Goal: Information Seeking & Learning: Find specific fact

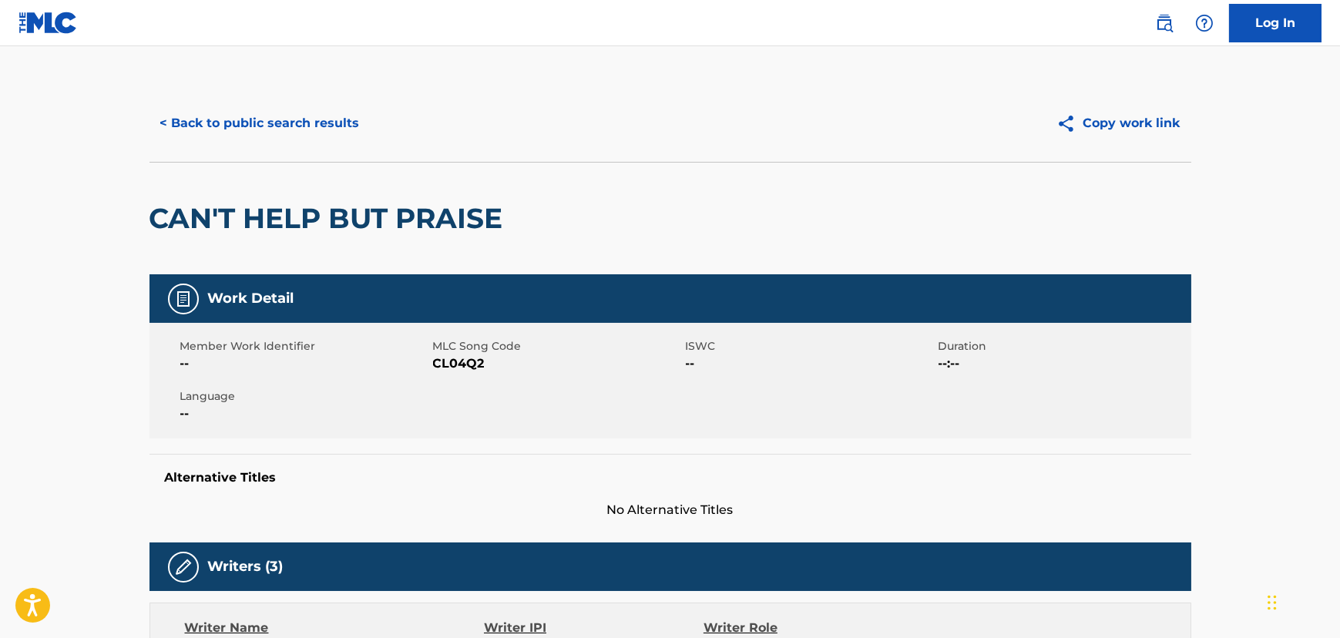
click at [331, 145] on div "< Back to public search results Copy work link" at bounding box center [671, 123] width 1042 height 77
click at [327, 130] on button "< Back to public search results" at bounding box center [260, 123] width 221 height 39
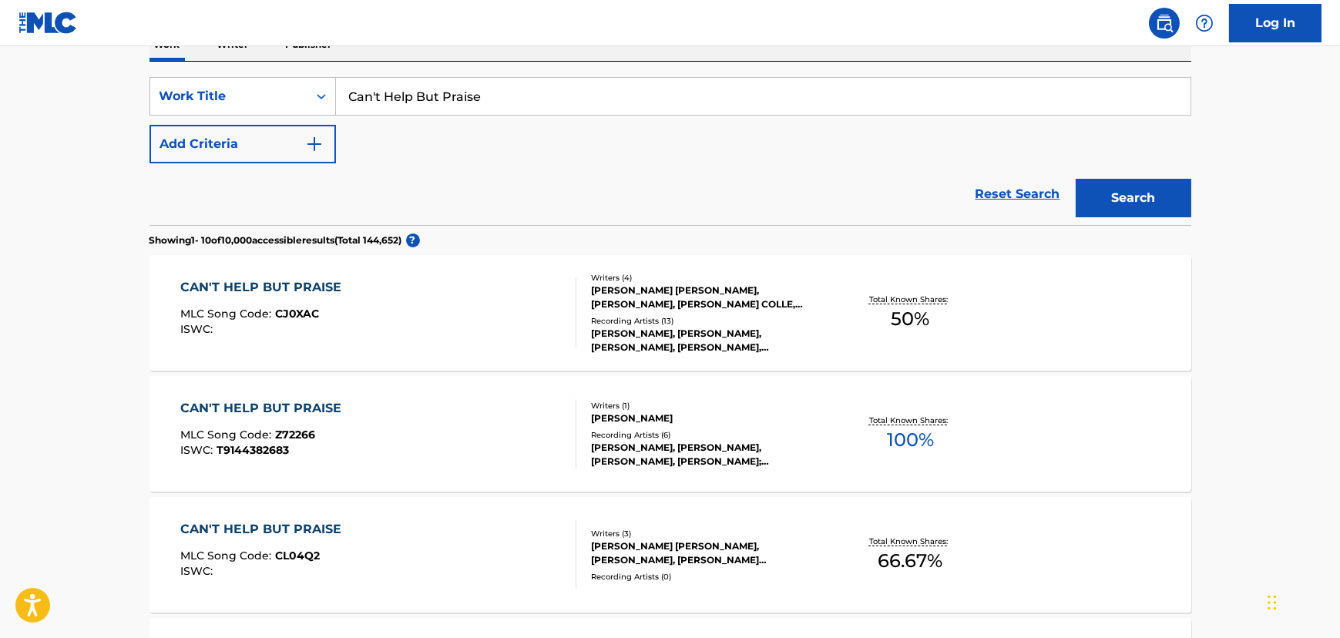
drag, startPoint x: 493, startPoint y: 100, endPoint x: 92, endPoint y: 126, distance: 402.5
paste input "Bag [MEDICAL_DATA]"
type input "Bag [MEDICAL_DATA]"
click at [1159, 220] on div "Search" at bounding box center [1129, 194] width 123 height 62
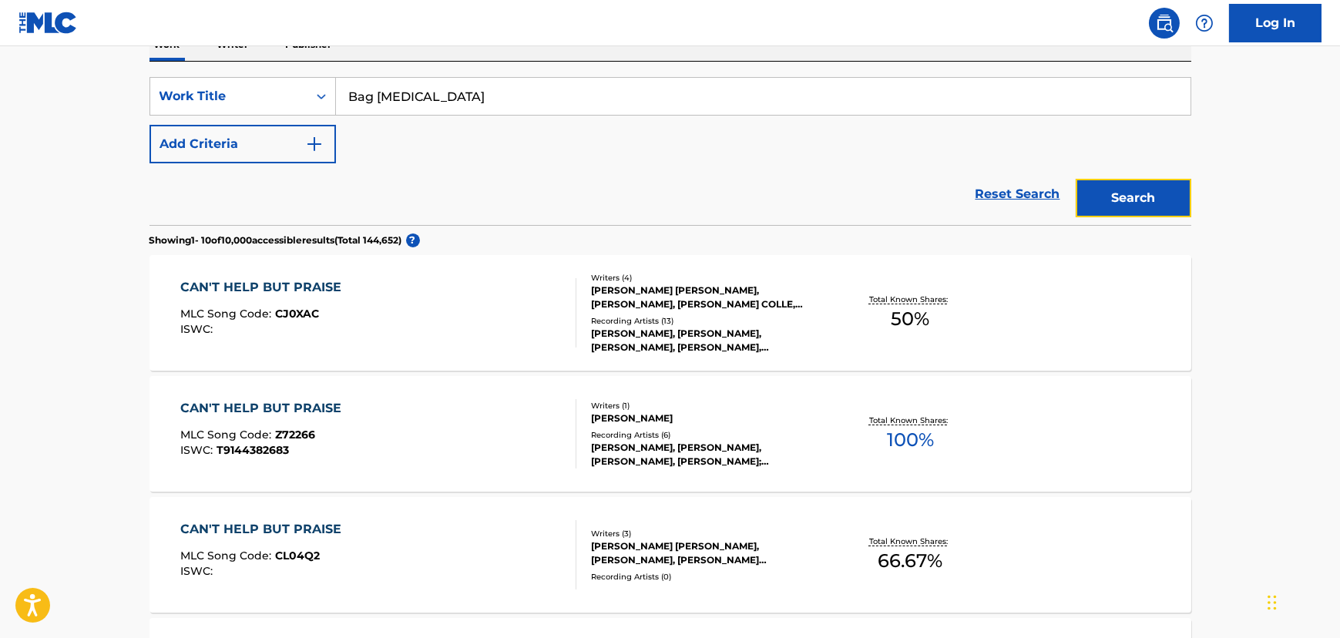
drag, startPoint x: 1159, startPoint y: 208, endPoint x: 1159, endPoint y: 216, distance: 7.7
click at [1159, 215] on button "Search" at bounding box center [1134, 198] width 116 height 39
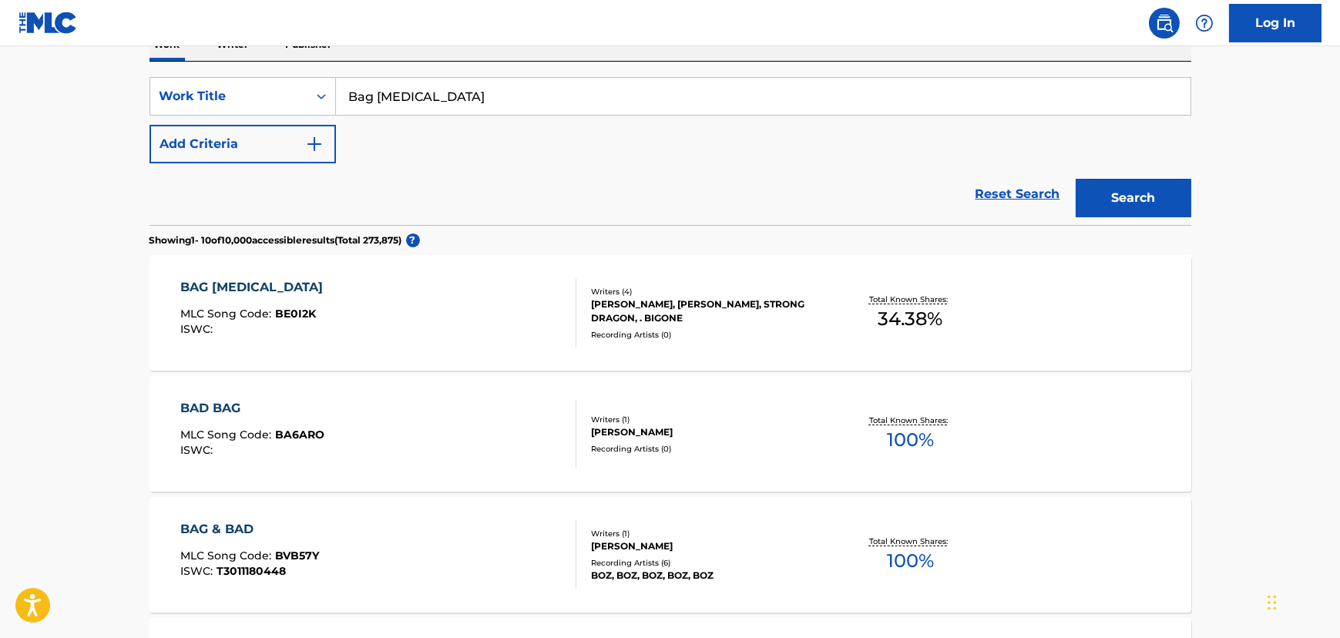
click at [439, 299] on div "BAG [MEDICAL_DATA] MLC Song Code : BE0I2K ISWC :" at bounding box center [378, 312] width 396 height 69
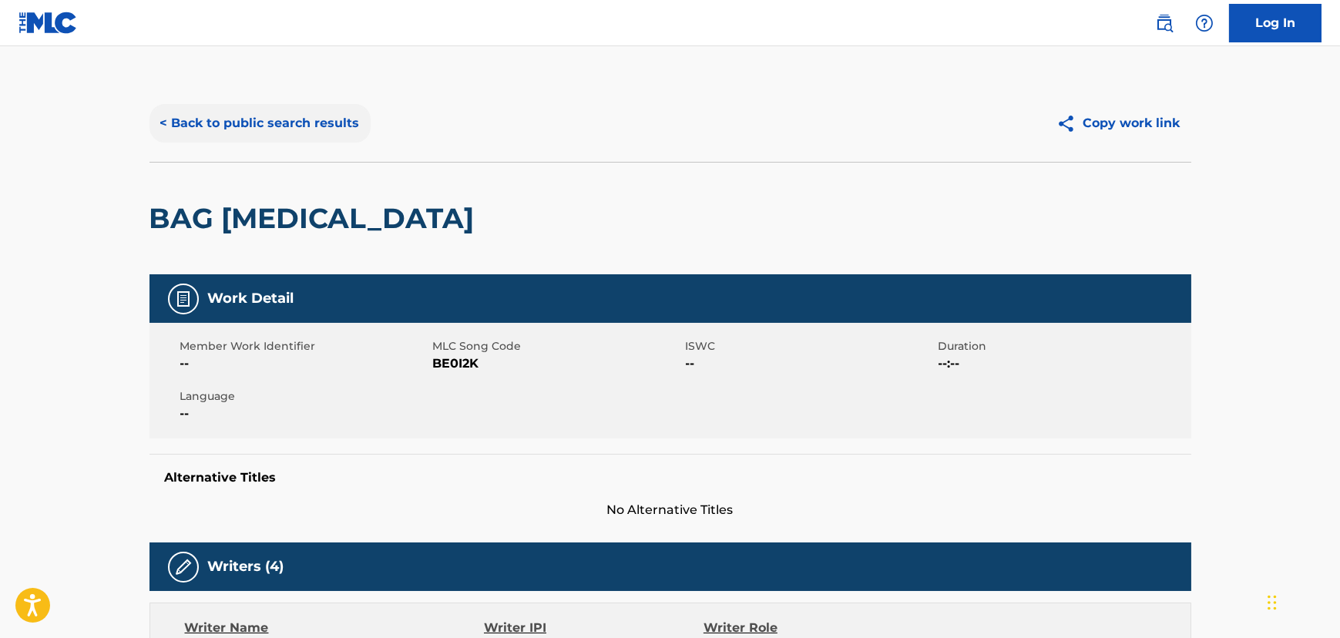
click at [267, 125] on button "< Back to public search results" at bounding box center [260, 123] width 221 height 39
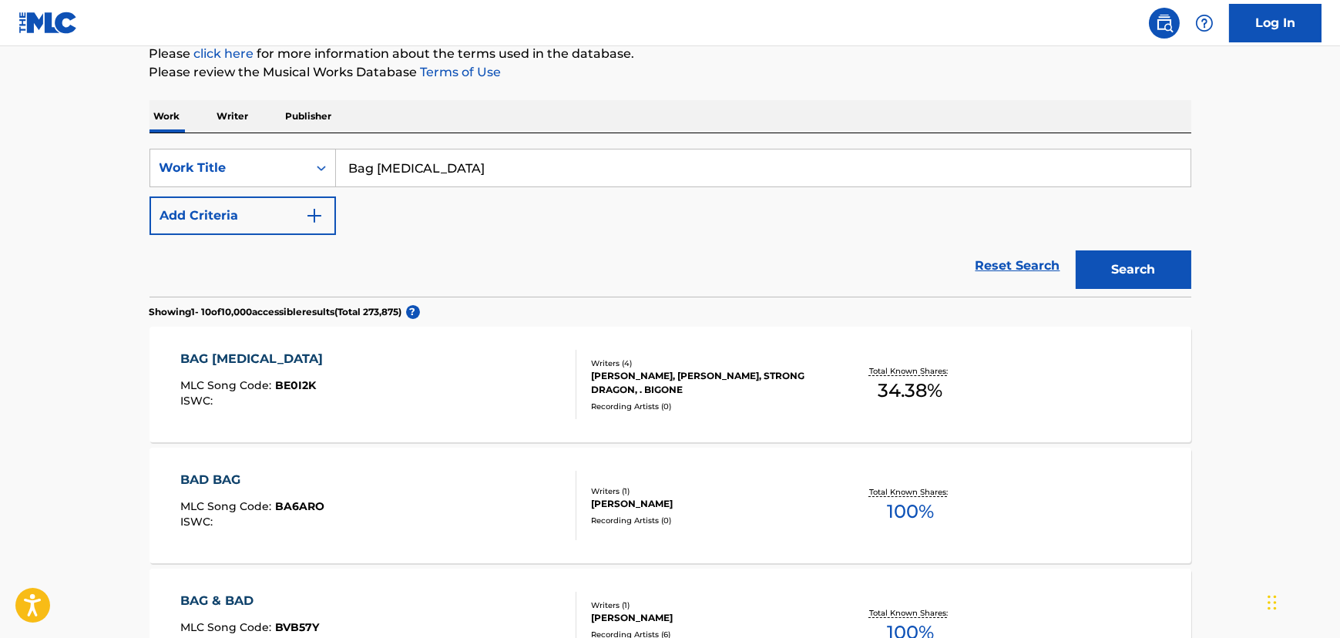
scroll to position [149, 0]
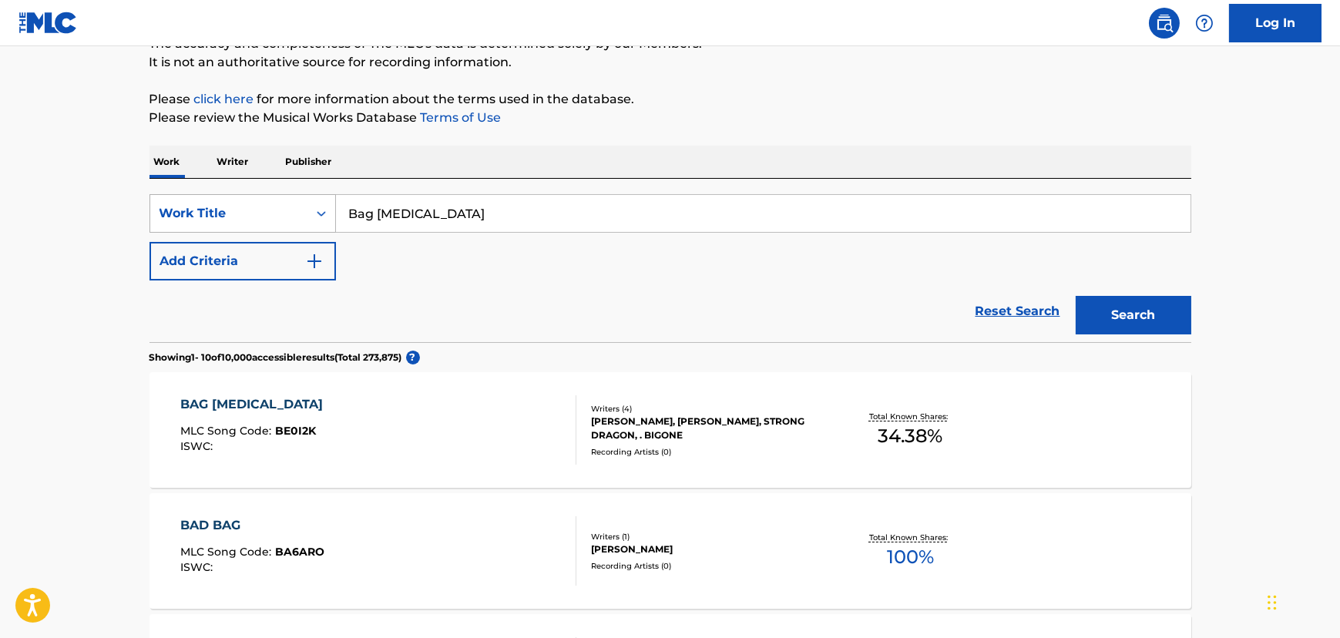
drag, startPoint x: 382, startPoint y: 205, endPoint x: 162, endPoint y: 205, distance: 220.5
click at [162, 205] on div "SearchWithCriteriaf5978839-84bb-4517-9360-c5bc784d5ab9 Work Title Bag [MEDICAL_…" at bounding box center [671, 213] width 1042 height 39
paste input "잉걸 (Ember to Solar)"
type input "잉걸 (Ember to Solar)"
click at [1148, 305] on button "Search" at bounding box center [1134, 315] width 116 height 39
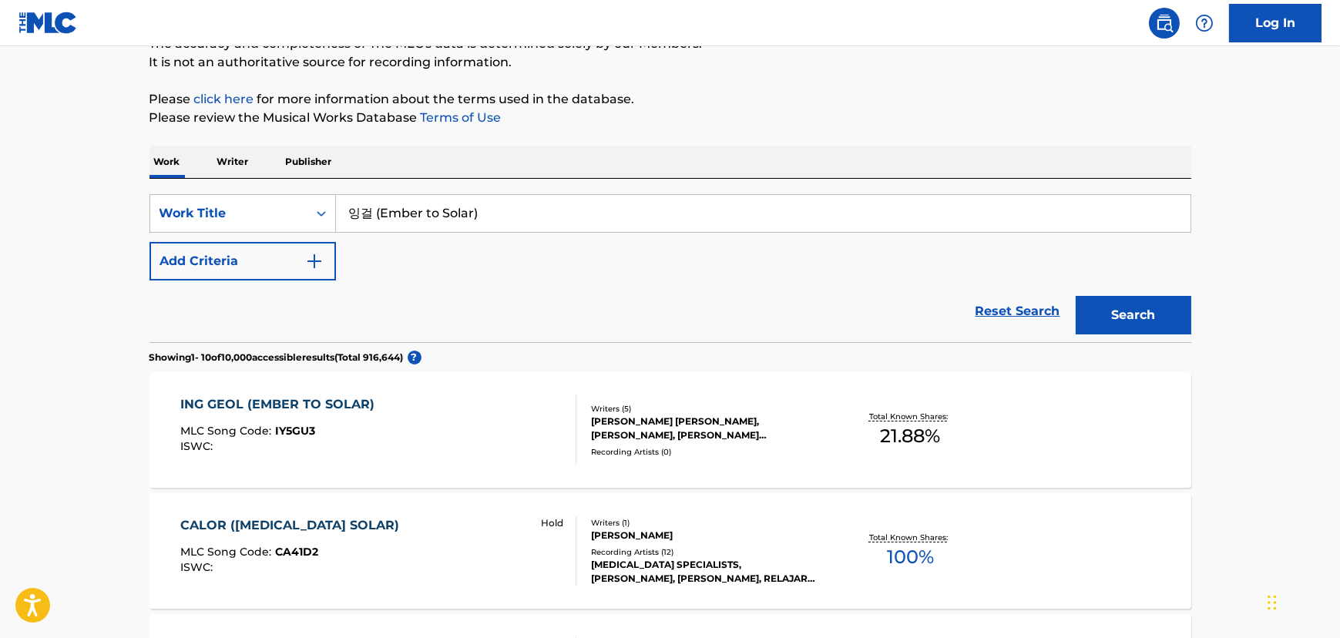
click at [502, 419] on div "ING GEOL (EMBER TO SOLAR) MLC Song Code : IY5GU3 ISWC :" at bounding box center [378, 429] width 396 height 69
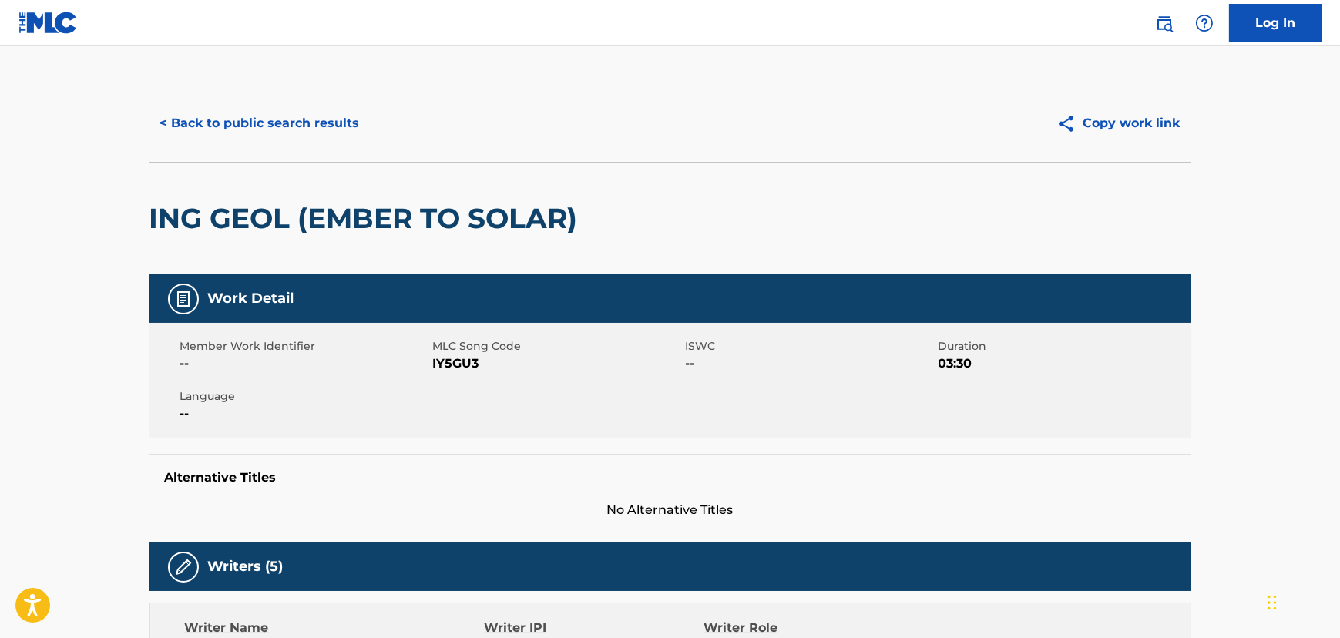
drag, startPoint x: 303, startPoint y: 108, endPoint x: 305, endPoint y: 99, distance: 9.5
click at [305, 99] on div "< Back to public search results Copy work link" at bounding box center [671, 123] width 1042 height 77
click at [341, 140] on button "< Back to public search results" at bounding box center [260, 123] width 221 height 39
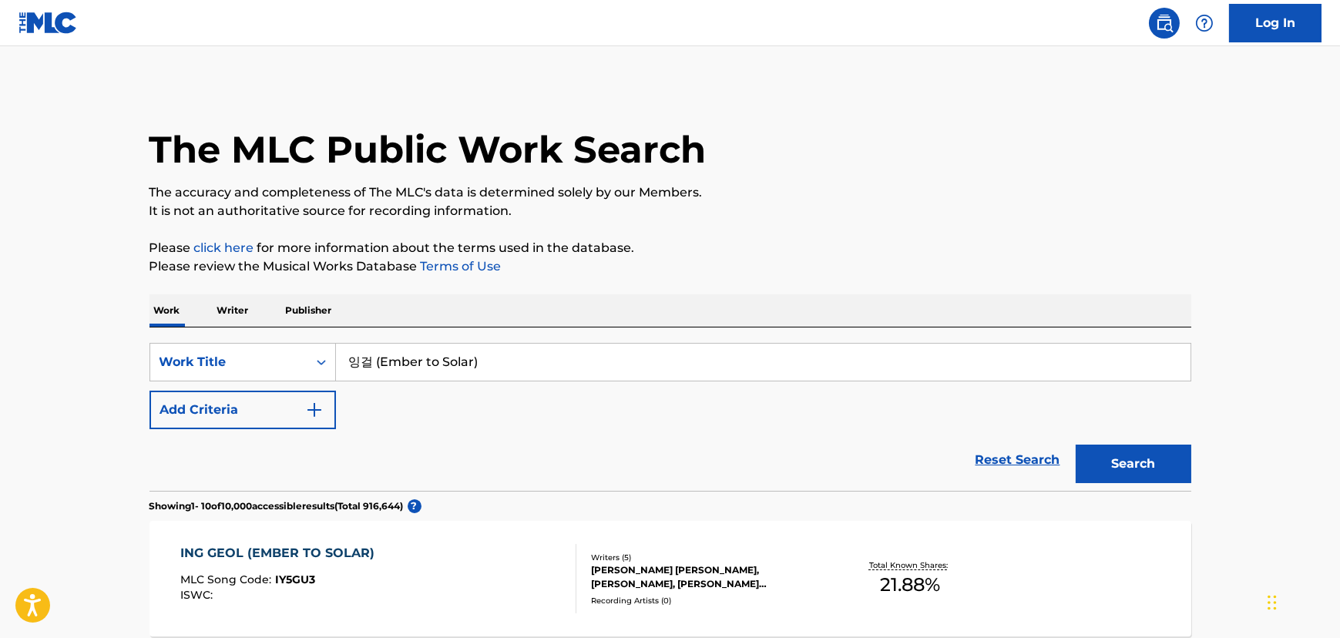
scroll to position [149, 0]
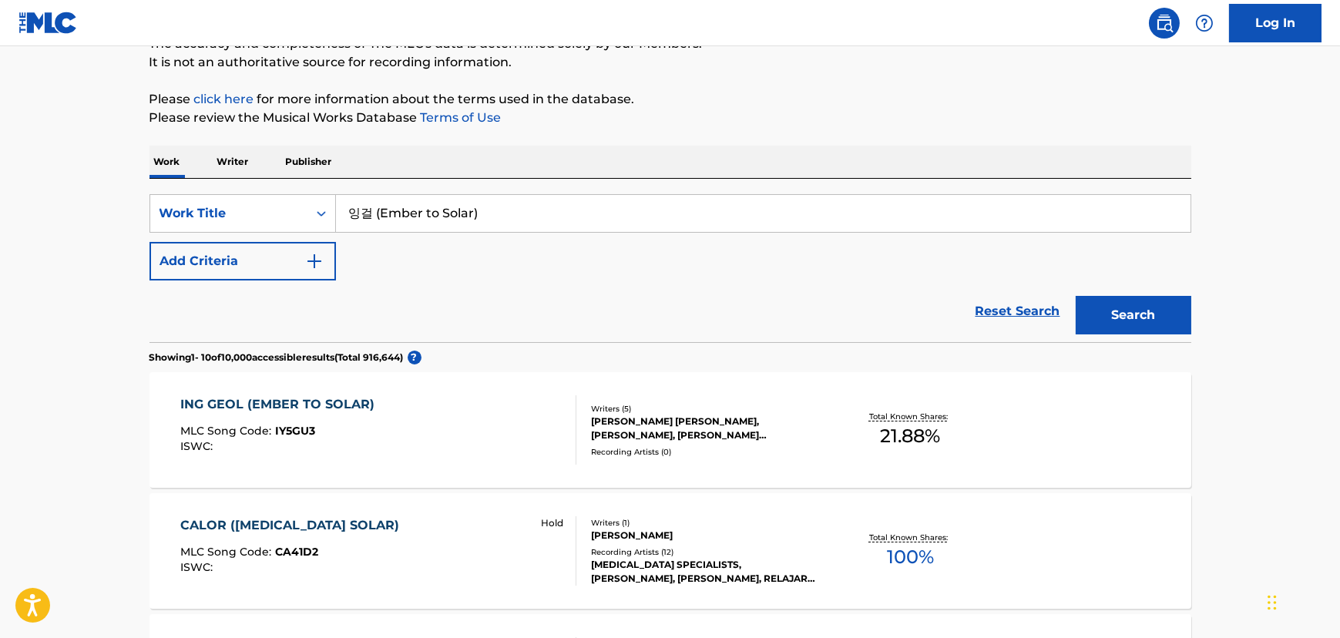
drag, startPoint x: 526, startPoint y: 220, endPoint x: 173, endPoint y: 236, distance: 353.4
click at [180, 240] on div "SearchWithCriteriaf5978839-84bb-4517-9360-c5bc784d5ab9 Work Title 잉걸 (Ember to …" at bounding box center [671, 237] width 1042 height 86
paste input "Passage"
type input "Passage"
click at [223, 248] on button "Add Criteria" at bounding box center [243, 261] width 187 height 39
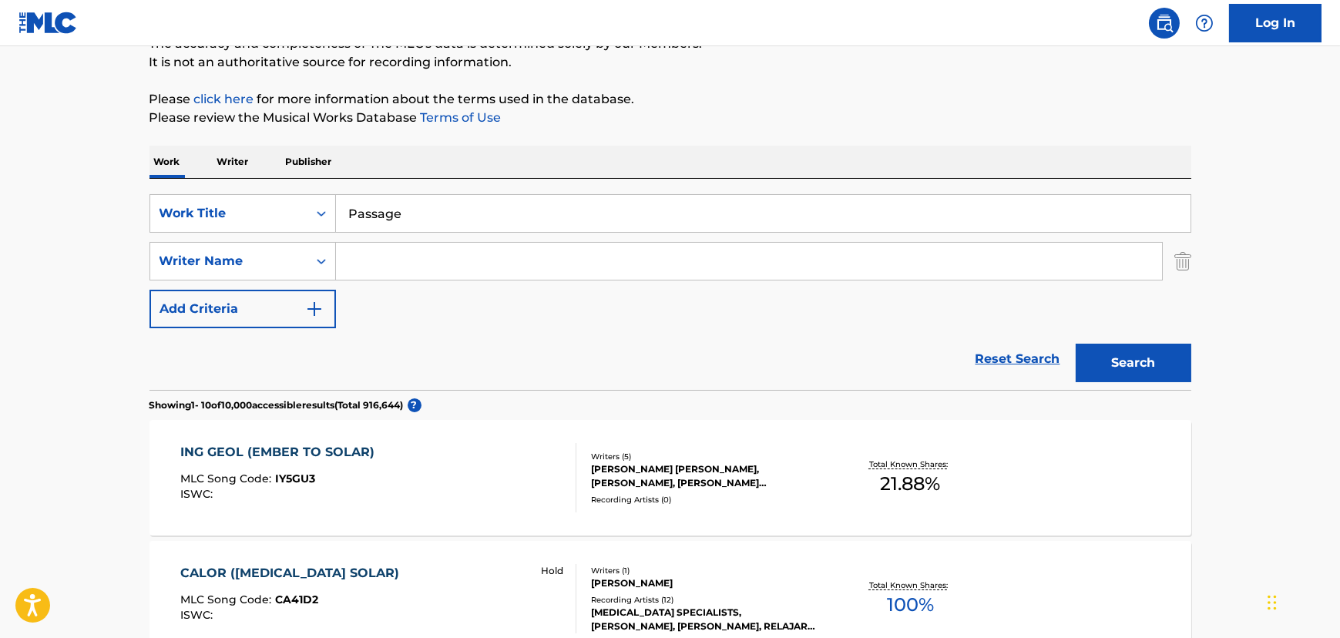
click at [504, 265] on input "Search Form" at bounding box center [749, 261] width 826 height 37
paste input "Sang"
click at [1155, 368] on button "Search" at bounding box center [1134, 363] width 116 height 39
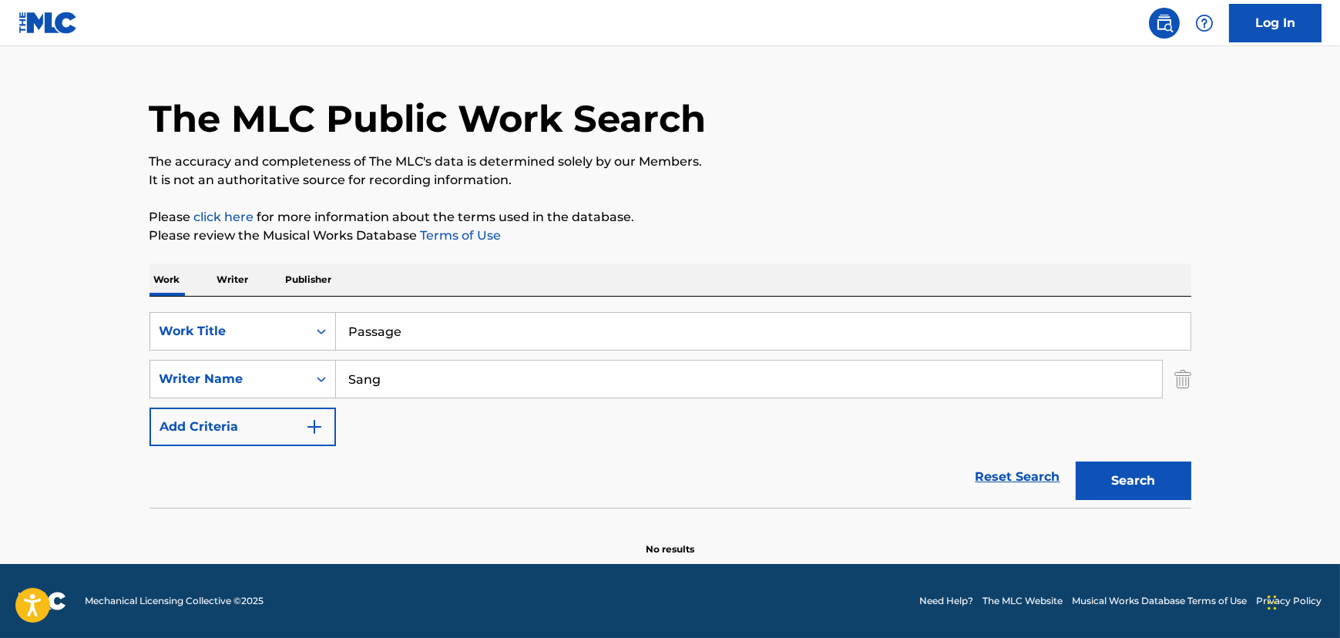
scroll to position [30, 0]
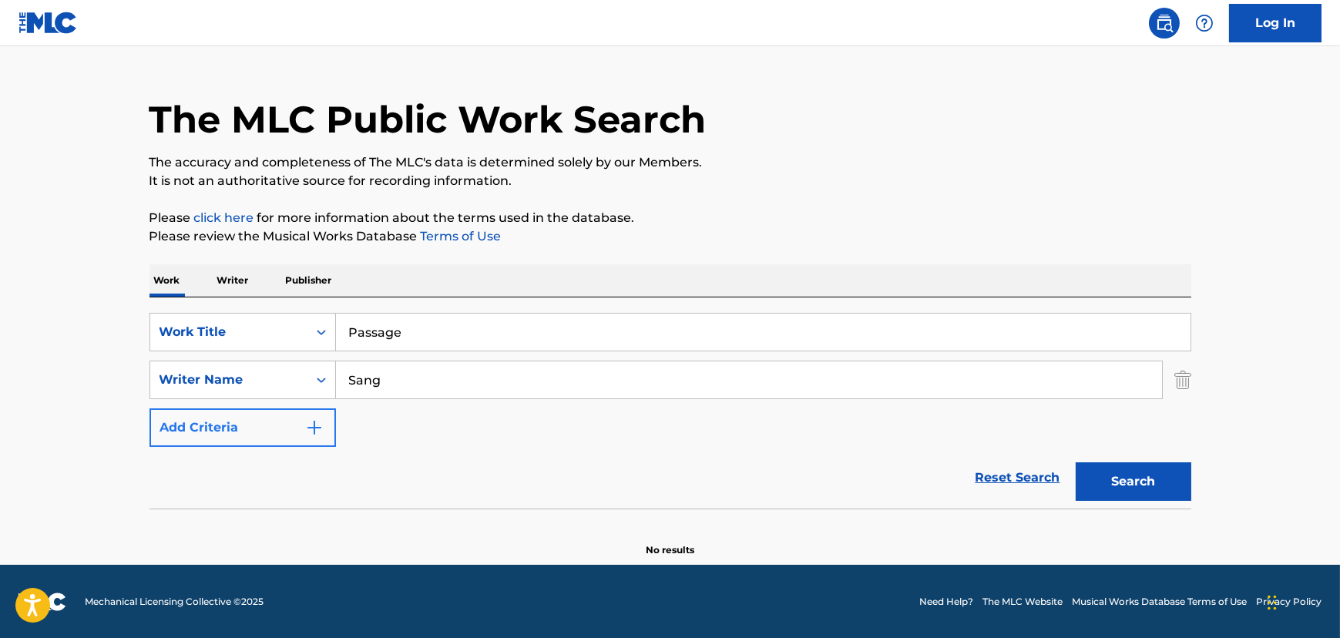
drag, startPoint x: 425, startPoint y: 395, endPoint x: 213, endPoint y: 421, distance: 213.6
click at [270, 419] on div "SearchWithCriteriaf5978839-84bb-4517-9360-c5bc784d5ab9 Work Title Passage Searc…" at bounding box center [671, 380] width 1042 height 134
click at [350, 335] on input "Passage" at bounding box center [763, 332] width 855 height 37
drag, startPoint x: 553, startPoint y: 392, endPoint x: 61, endPoint y: 397, distance: 491.8
click at [61, 397] on main "The MLC Public Work Search The accuracy and completeness of The MLC's data is d…" at bounding box center [670, 290] width 1340 height 549
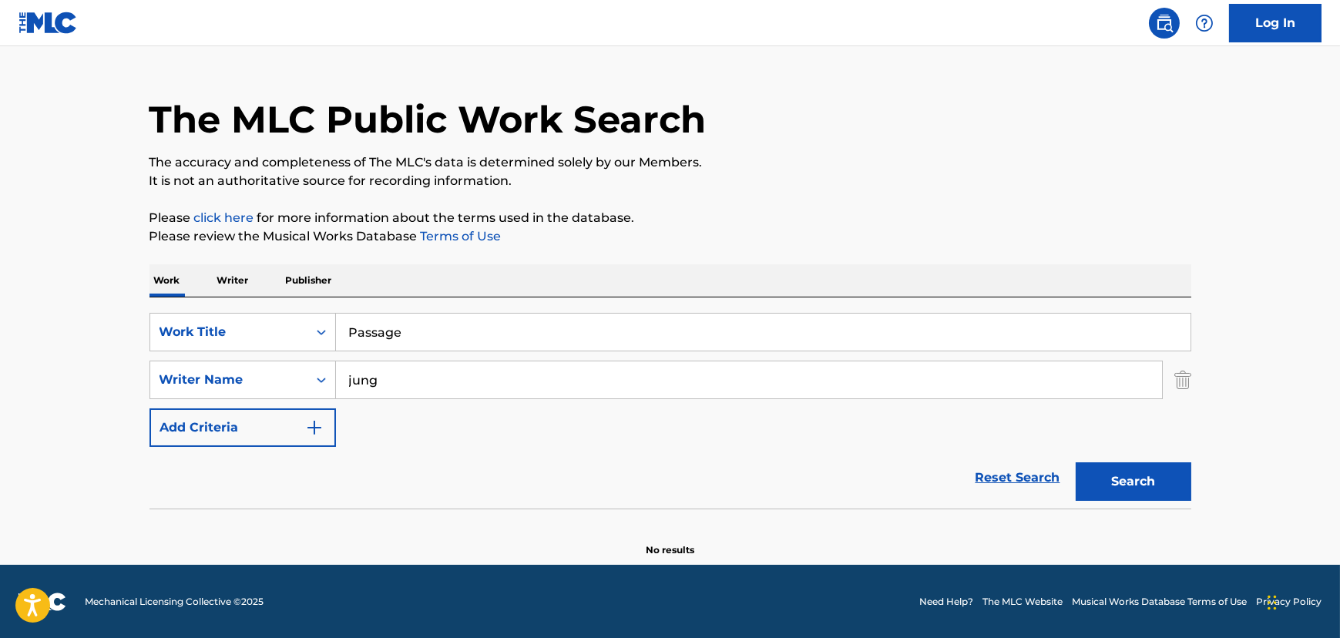
click at [1076, 463] on button "Search" at bounding box center [1134, 482] width 116 height 39
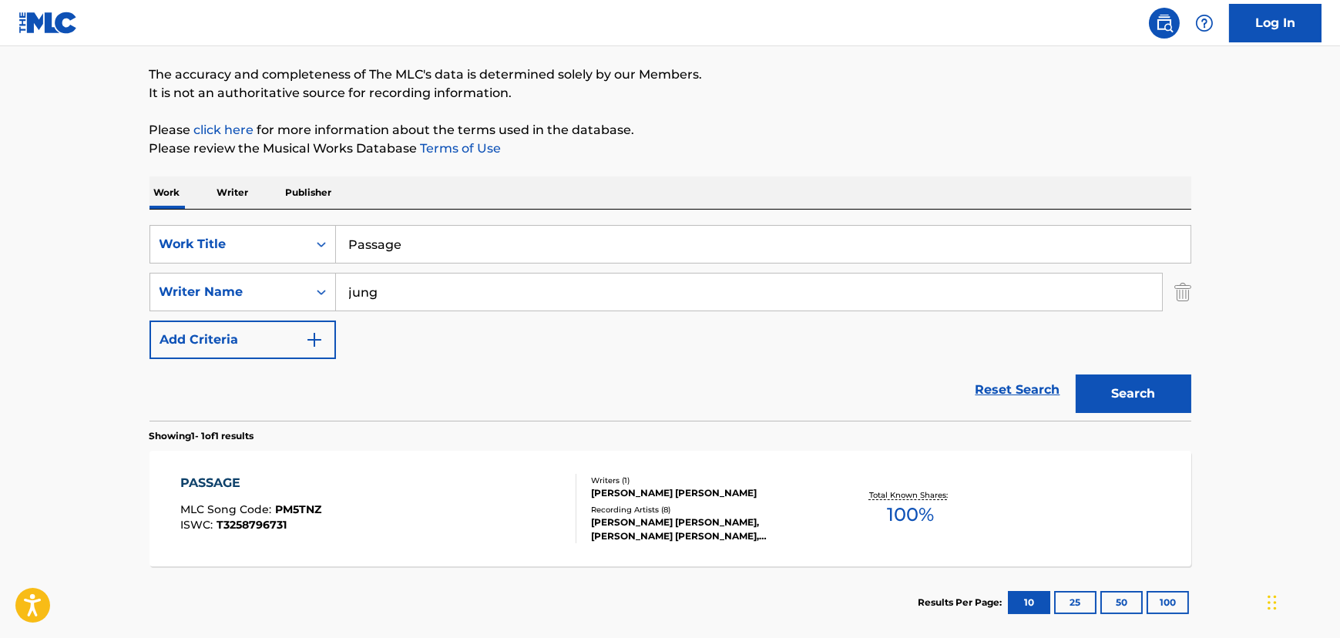
scroll to position [200, 0]
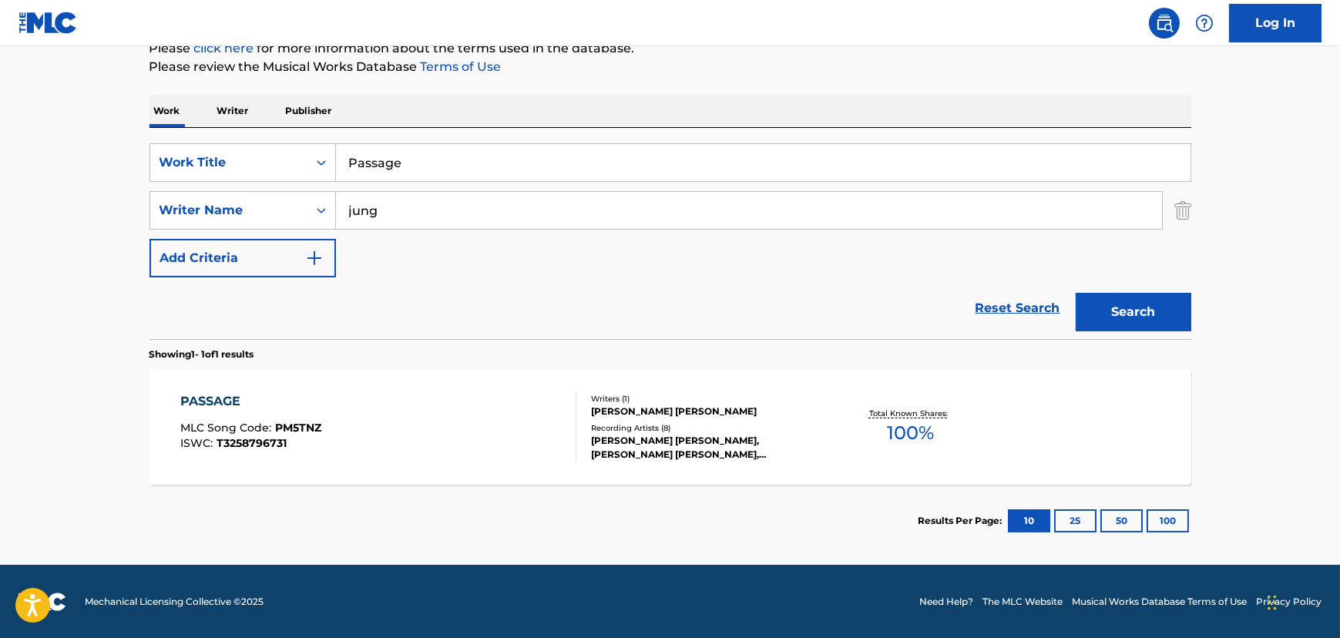
drag, startPoint x: 399, startPoint y: 207, endPoint x: 109, endPoint y: 209, distance: 289.1
click at [109, 209] on main "The MLC Public Work Search The accuracy and completeness of The MLC's data is d…" at bounding box center [670, 206] width 1340 height 718
click at [1076, 293] on button "Search" at bounding box center [1134, 312] width 116 height 39
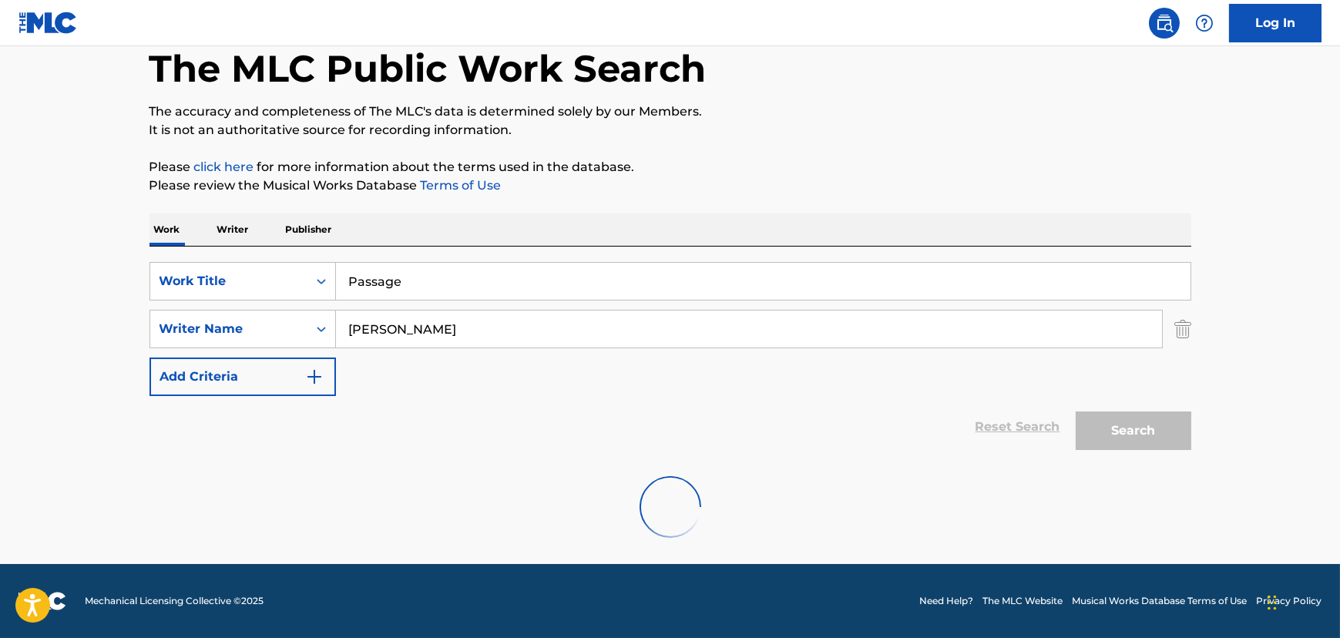
scroll to position [30, 0]
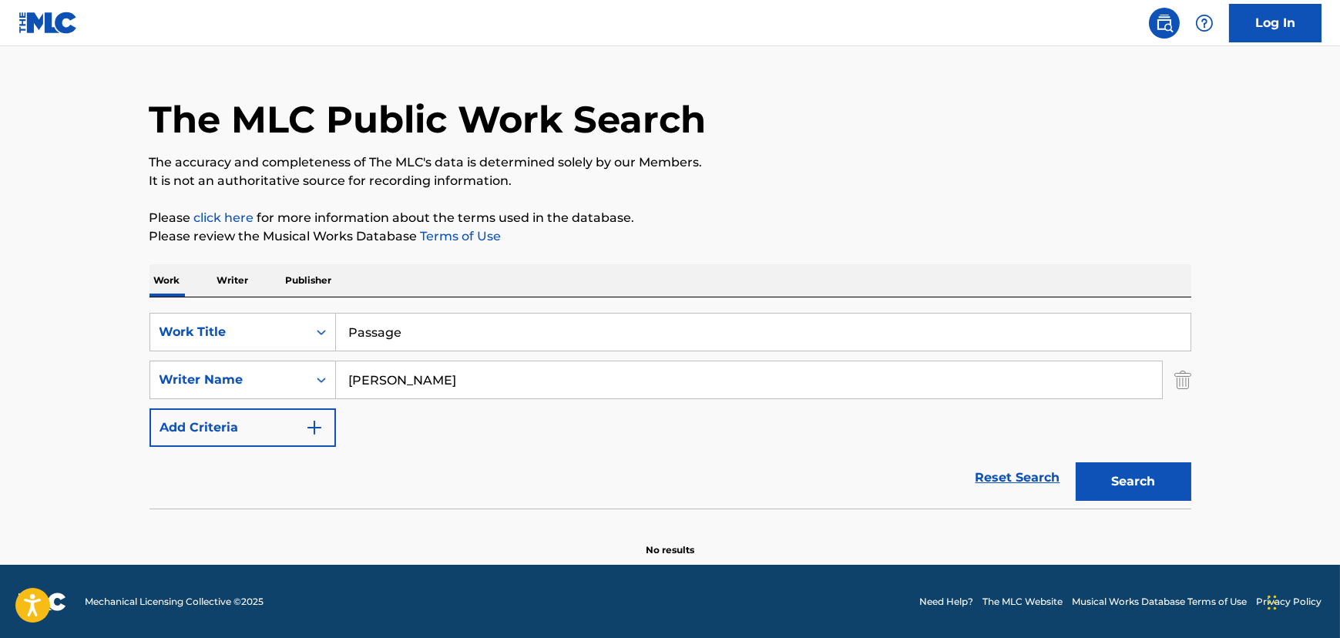
drag, startPoint x: 475, startPoint y: 391, endPoint x: 284, endPoint y: 405, distance: 191.0
click at [289, 399] on div "SearchWithCriteriafc1fbcf9-598e-4719-952c-71d82eab89c7 Writer Name [PERSON_NAME]" at bounding box center [671, 380] width 1042 height 39
click at [476, 389] on input "[PERSON_NAME]" at bounding box center [749, 380] width 826 height 37
click at [1076, 463] on button "Search" at bounding box center [1134, 482] width 116 height 39
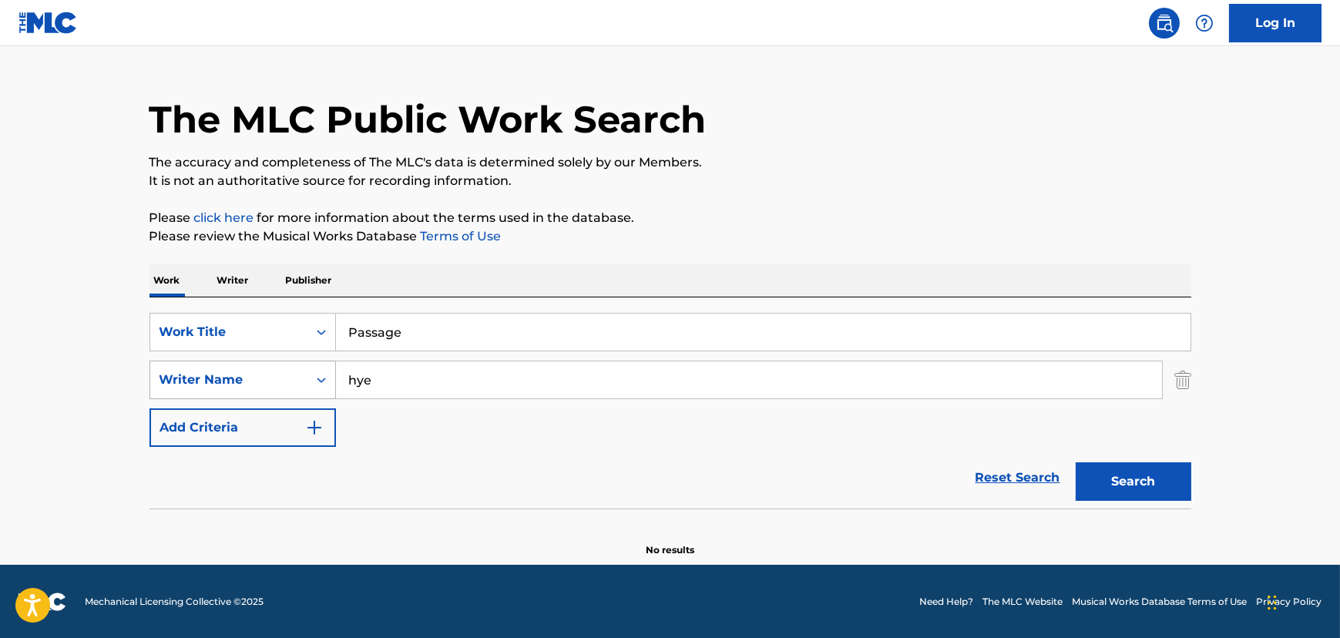
drag, startPoint x: 476, startPoint y: 389, endPoint x: 281, endPoint y: 378, distance: 196.0
click at [281, 378] on div "SearchWithCriteriafc1fbcf9-598e-4719-952c-71d82eab89c7 Writer Name [PERSON_NAME]" at bounding box center [671, 380] width 1042 height 39
type input "[PERSON_NAME]"
click at [1076, 463] on button "Search" at bounding box center [1134, 482] width 116 height 39
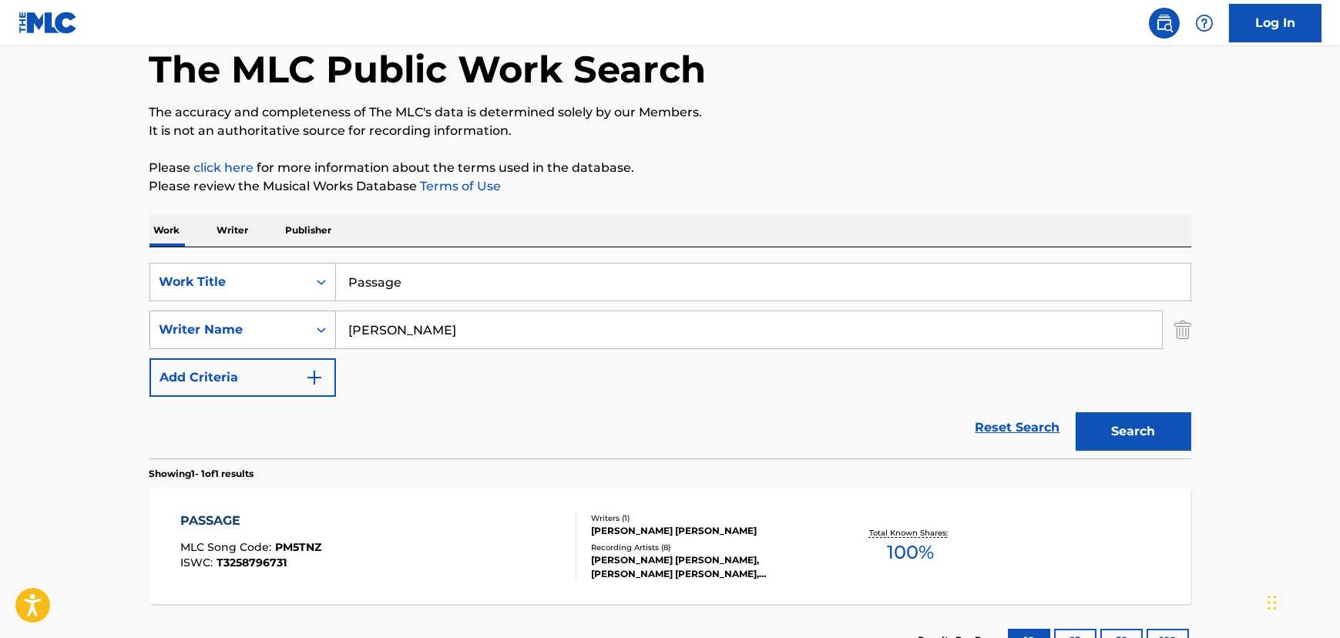
scroll to position [200, 0]
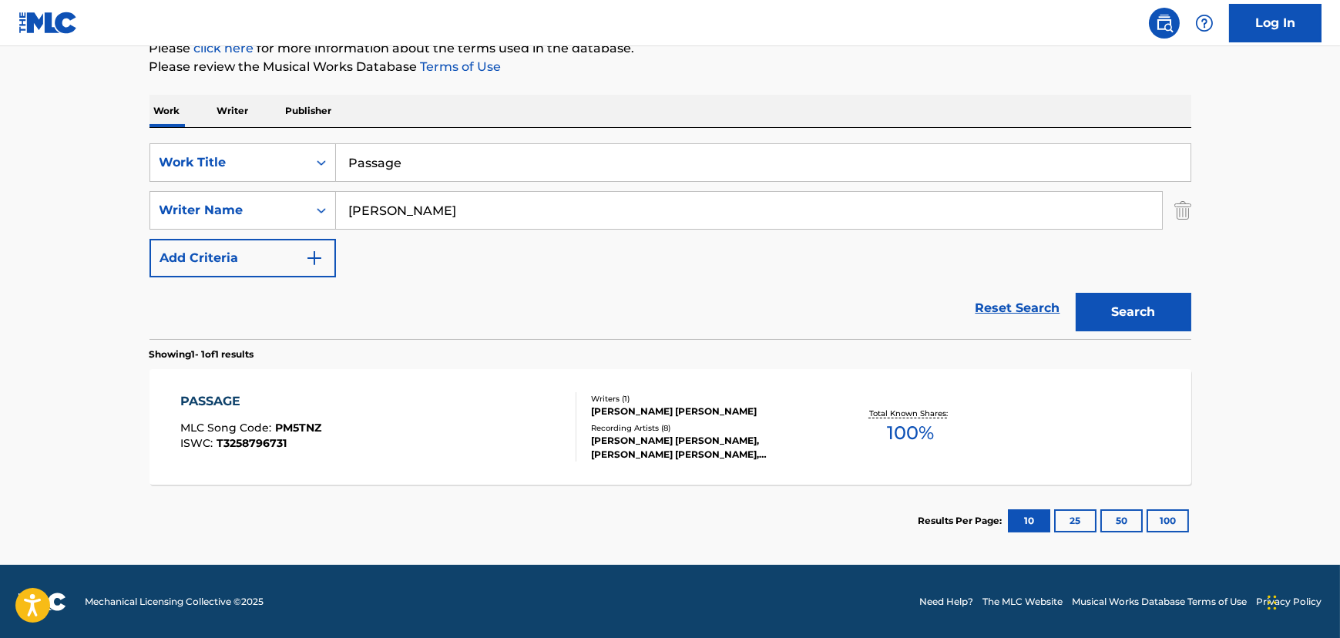
click at [506, 410] on div "PASSAGE MLC Song Code : PM5TNZ ISWC : T3258796731" at bounding box center [378, 426] width 396 height 69
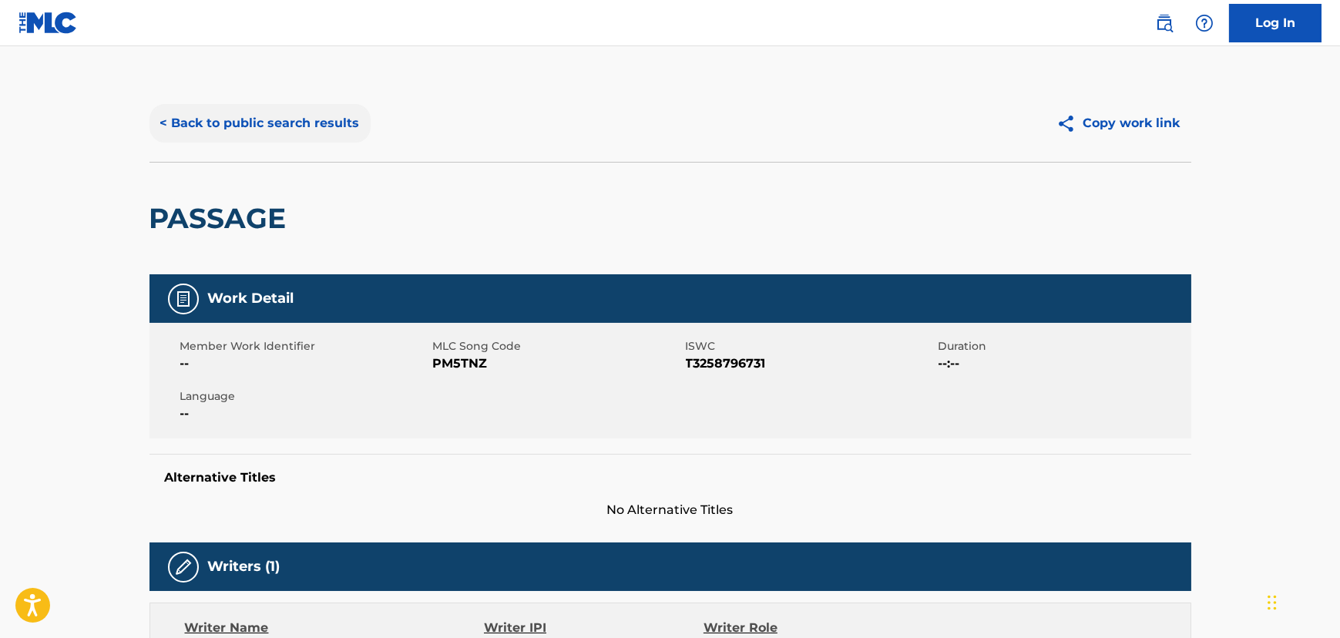
click at [316, 130] on button "< Back to public search results" at bounding box center [260, 123] width 221 height 39
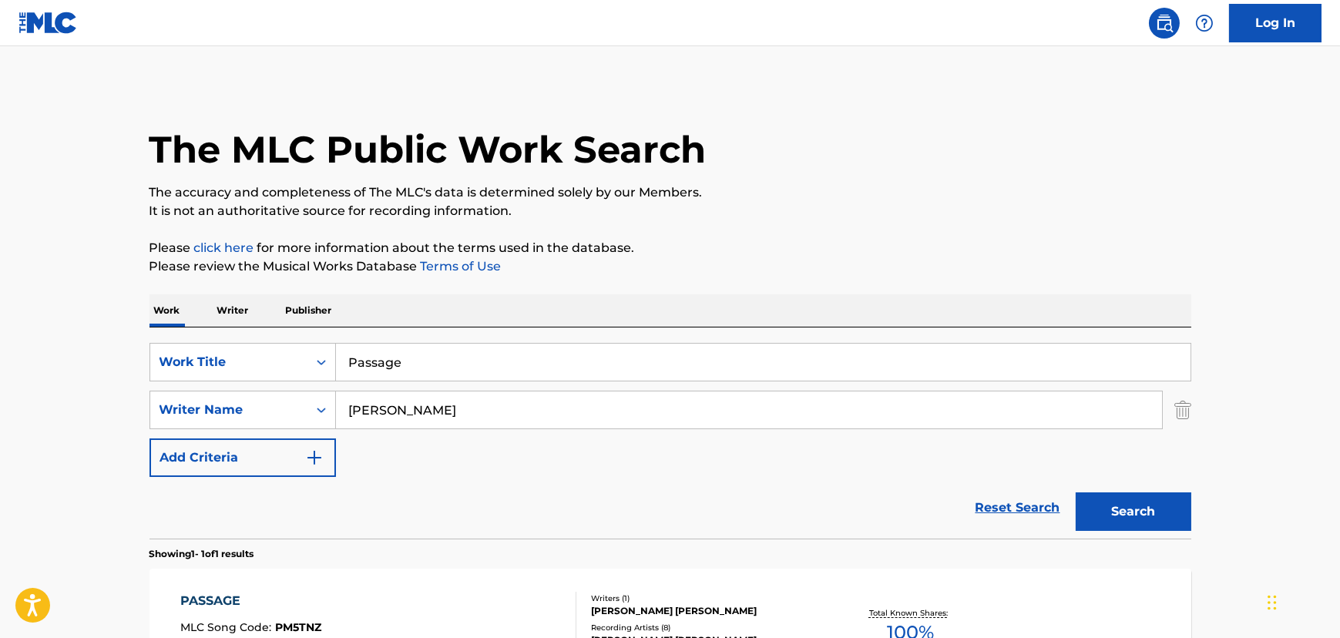
scroll to position [112, 0]
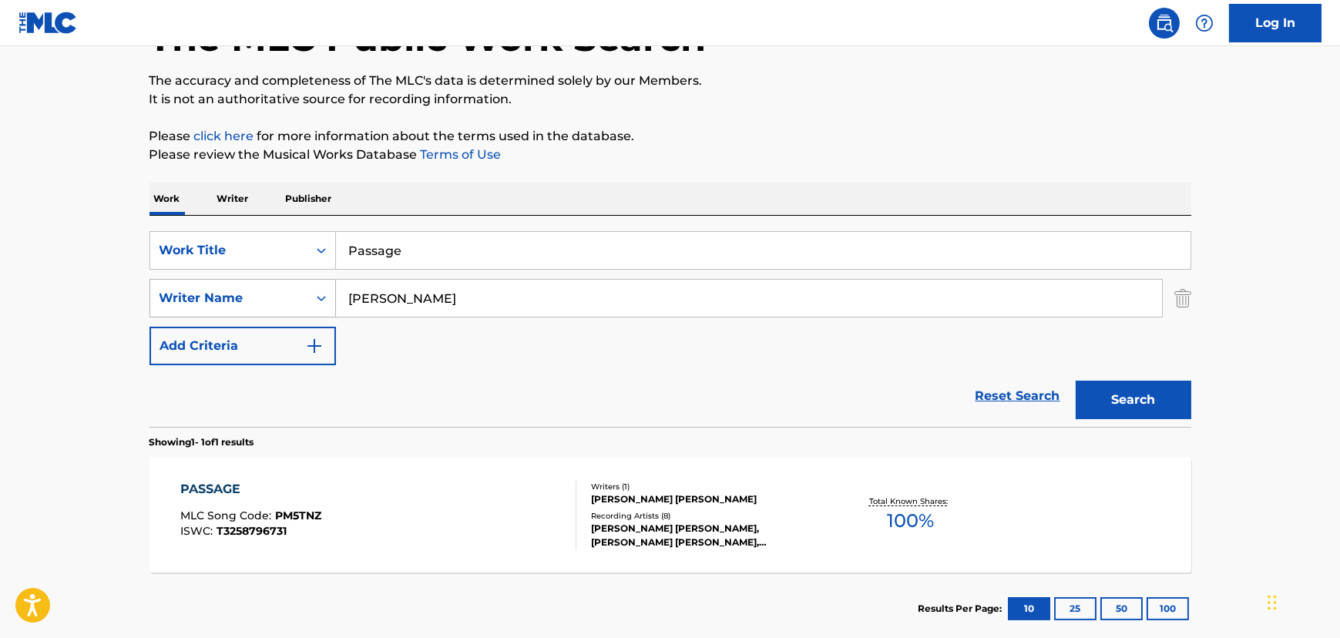
paste input "[PERSON_NAME]"
drag, startPoint x: 254, startPoint y: 301, endPoint x: 154, endPoint y: 301, distance: 100.2
click at [156, 301] on div "SearchWithCriteriafc1fbcf9-598e-4719-952c-71d82eab89c7 Writer Name [PERSON_NAME]" at bounding box center [671, 298] width 1042 height 39
type input "[PERSON_NAME]"
click at [1127, 399] on button "Search" at bounding box center [1134, 400] width 116 height 39
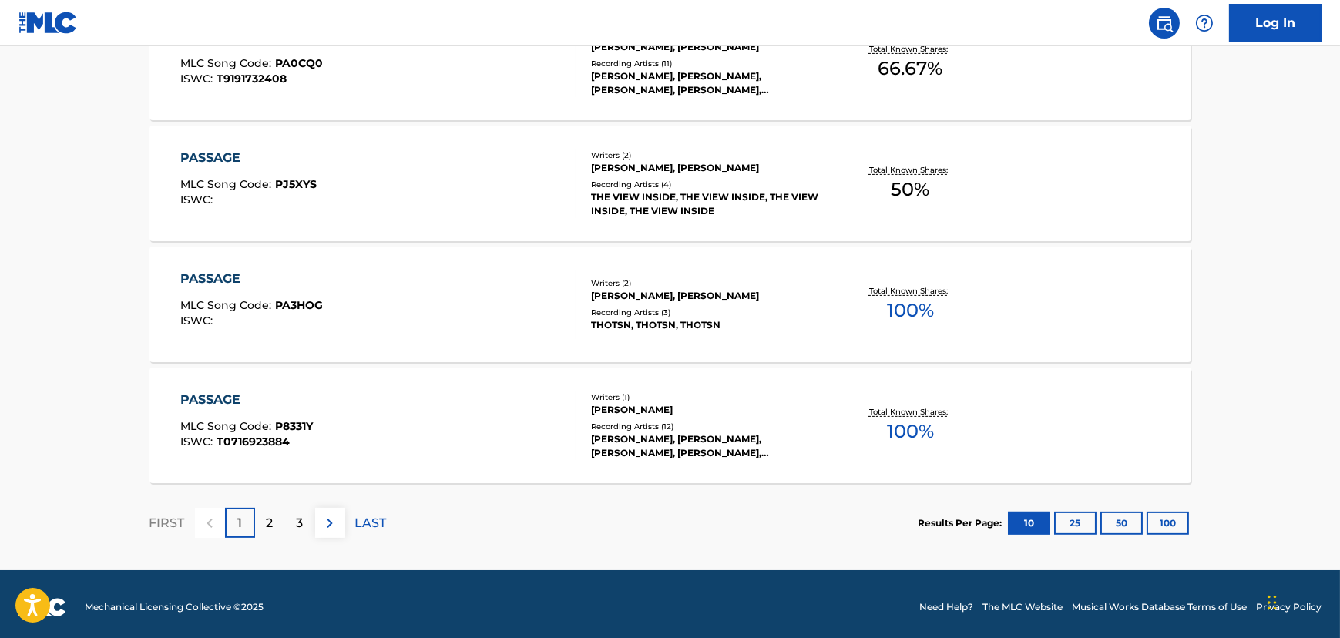
scroll to position [1296, 0]
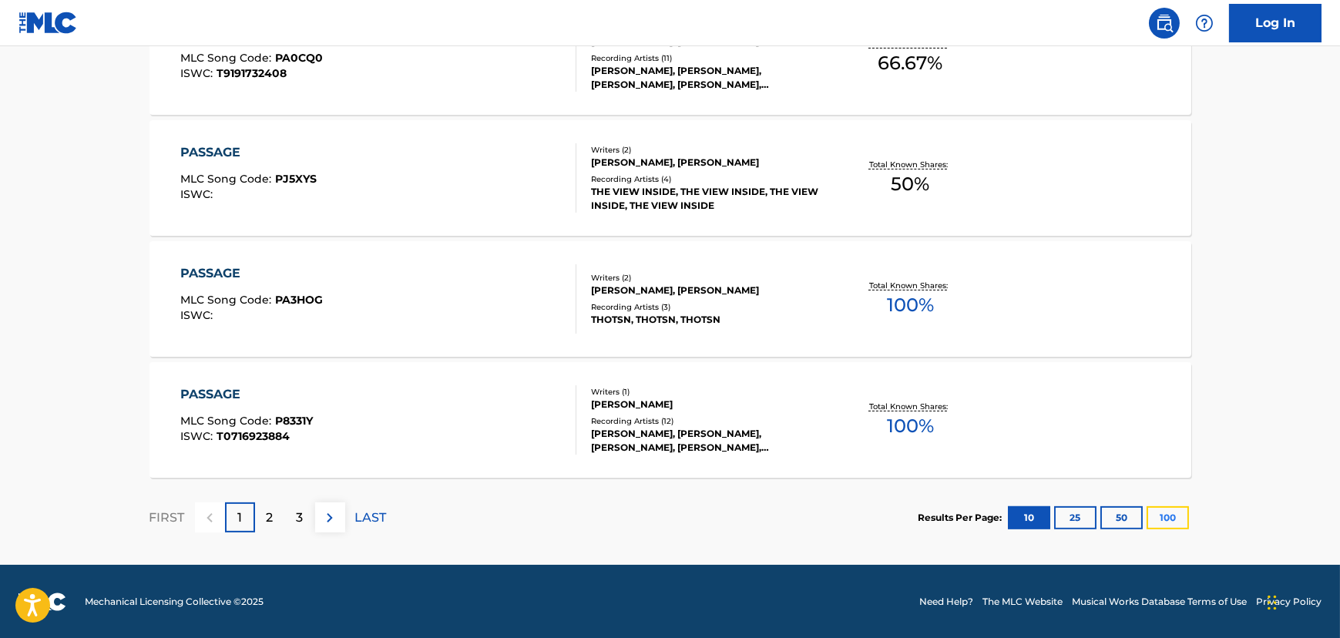
click at [1187, 521] on button "100" at bounding box center [1168, 517] width 42 height 23
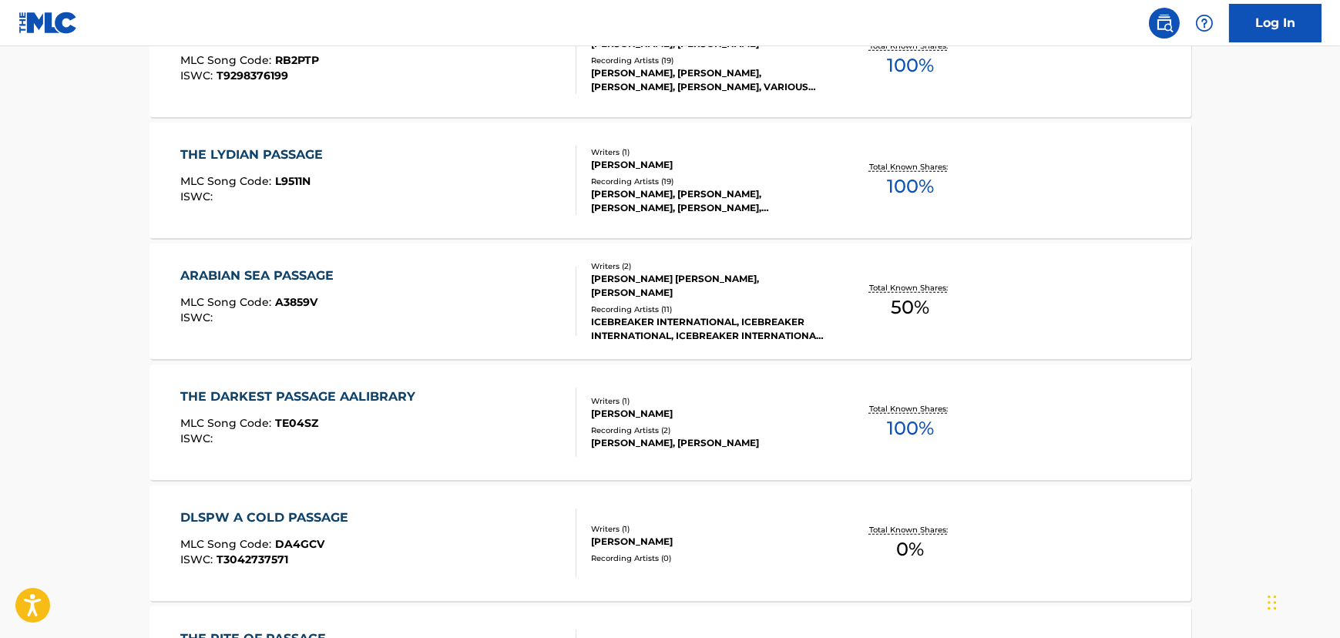
scroll to position [3749, 0]
